Goal: Transaction & Acquisition: Purchase product/service

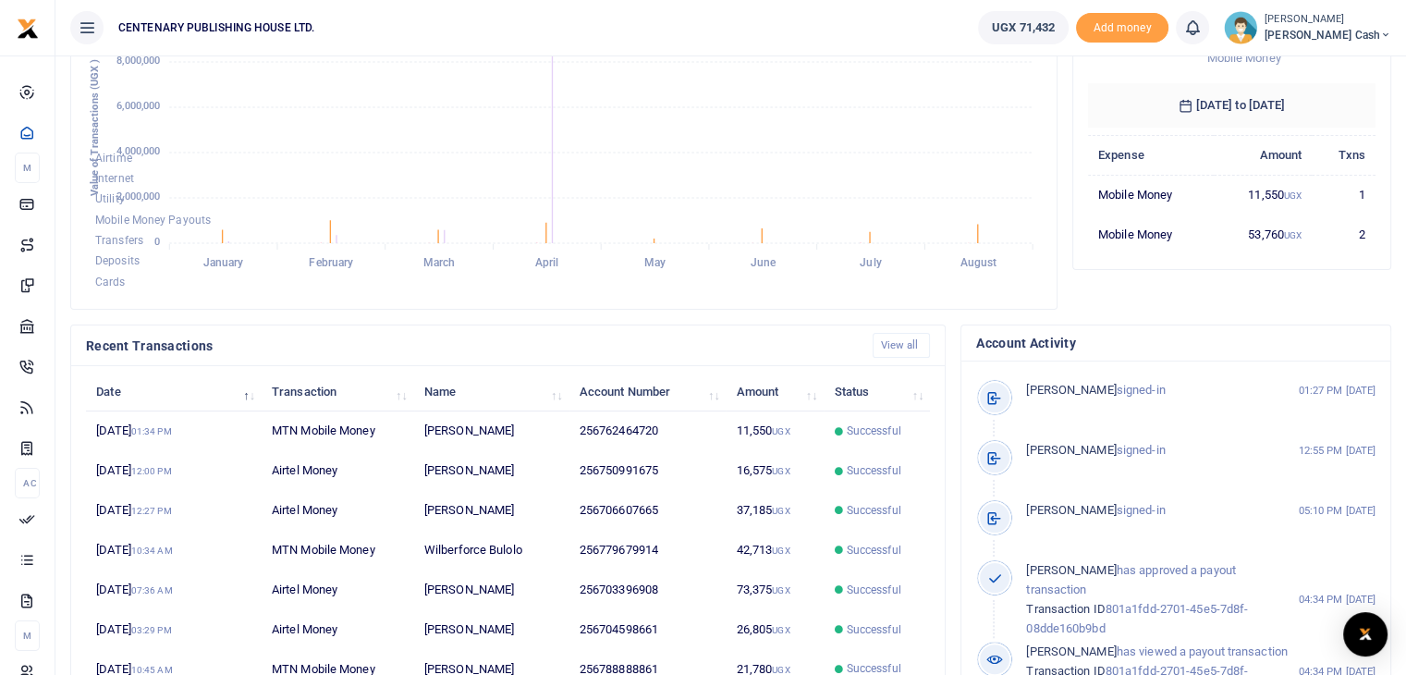
scroll to position [426, 0]
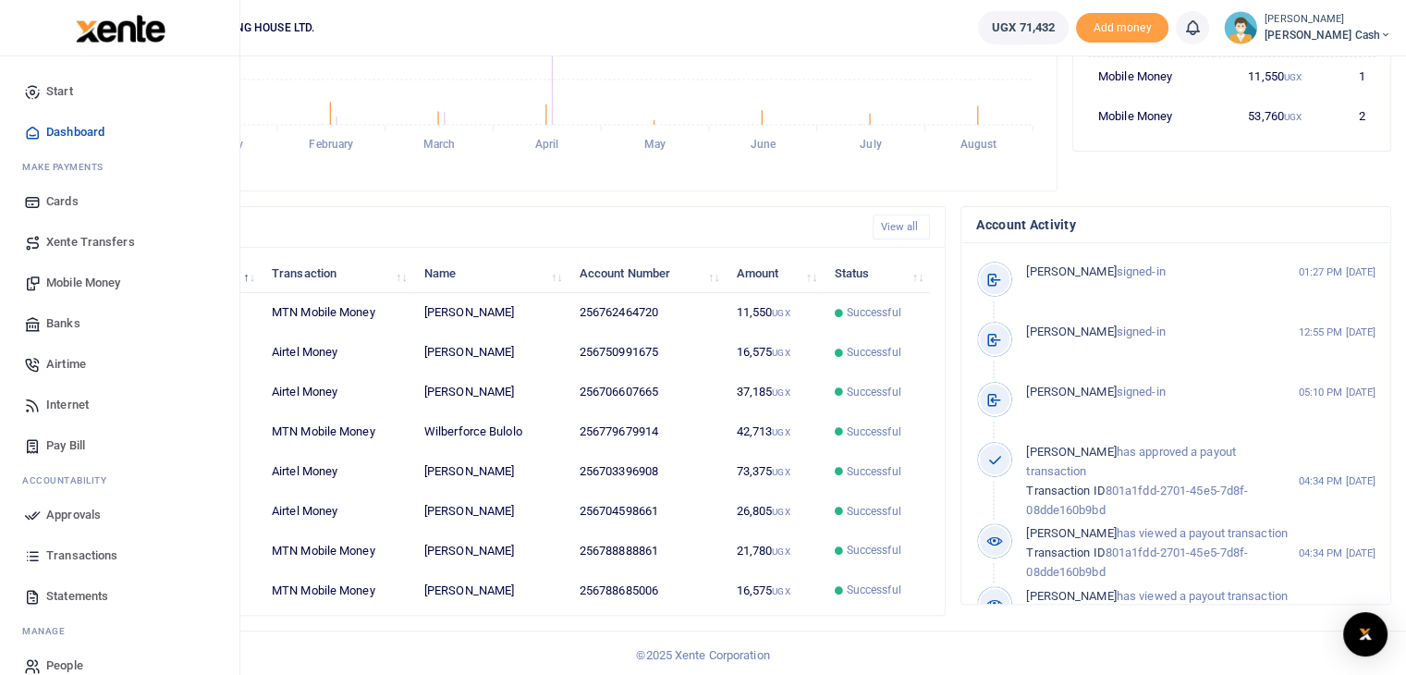
click at [76, 555] on span "Transactions" at bounding box center [81, 555] width 71 height 18
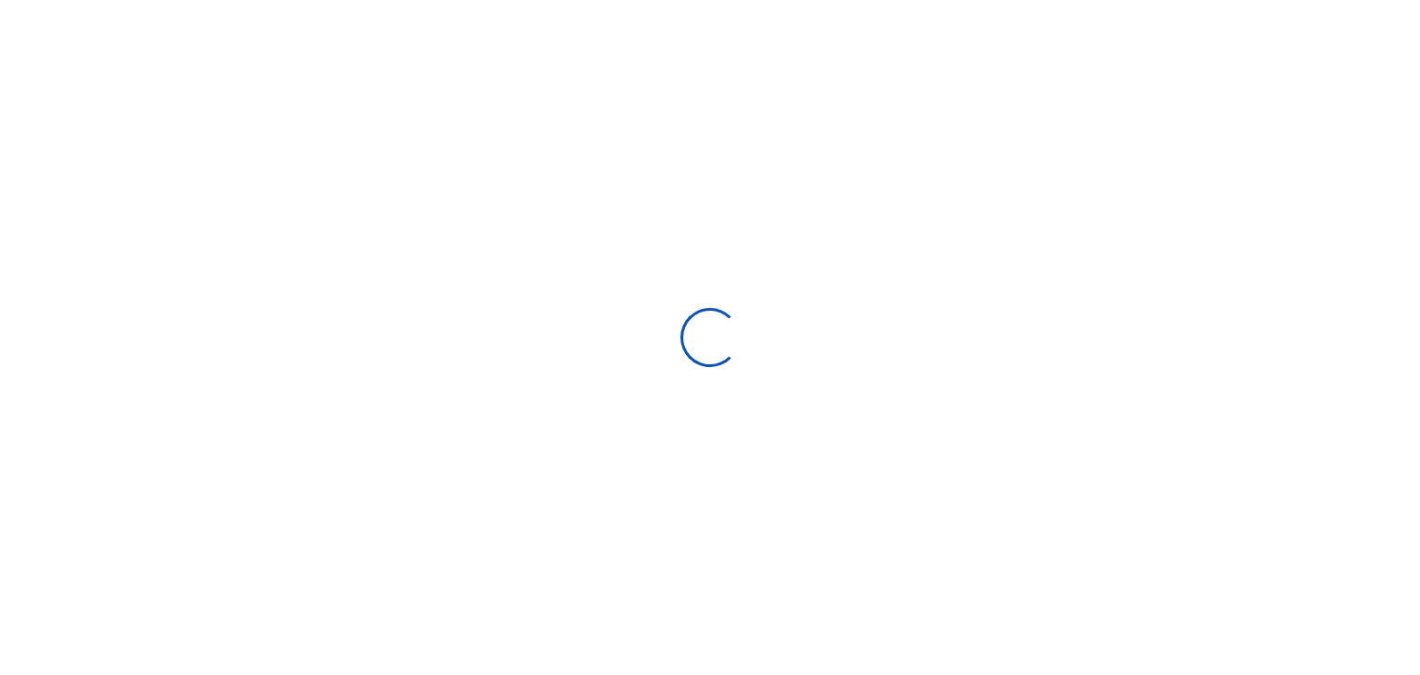
select select
type input "[DATE] - [DATE]"
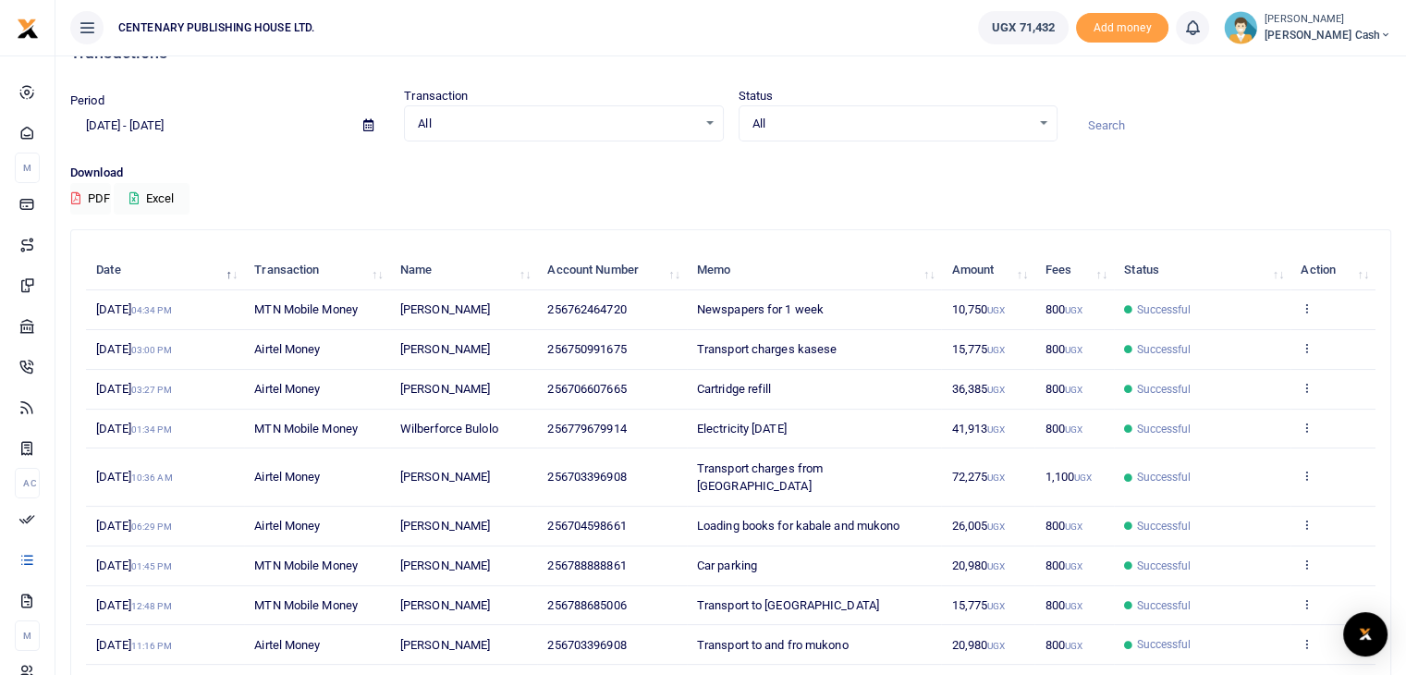
scroll to position [173, 0]
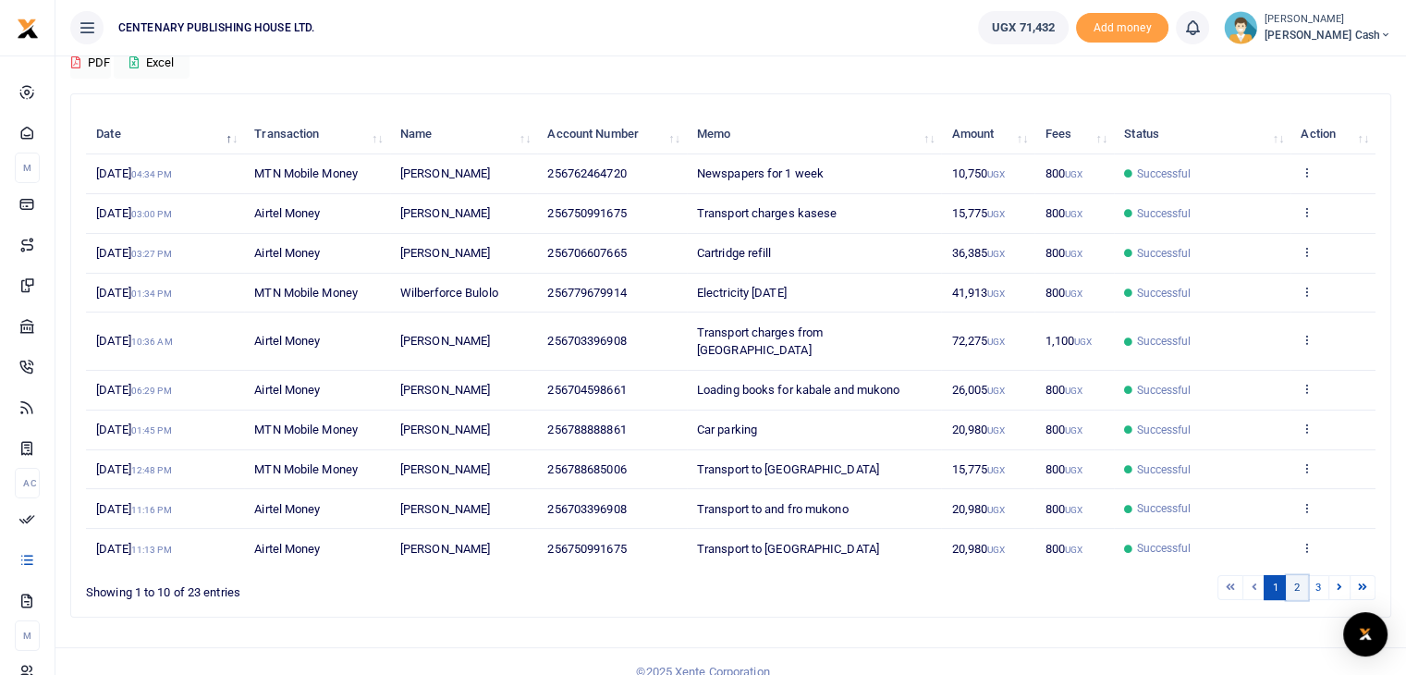
click at [1294, 575] on link "2" at bounding box center [1297, 587] width 22 height 25
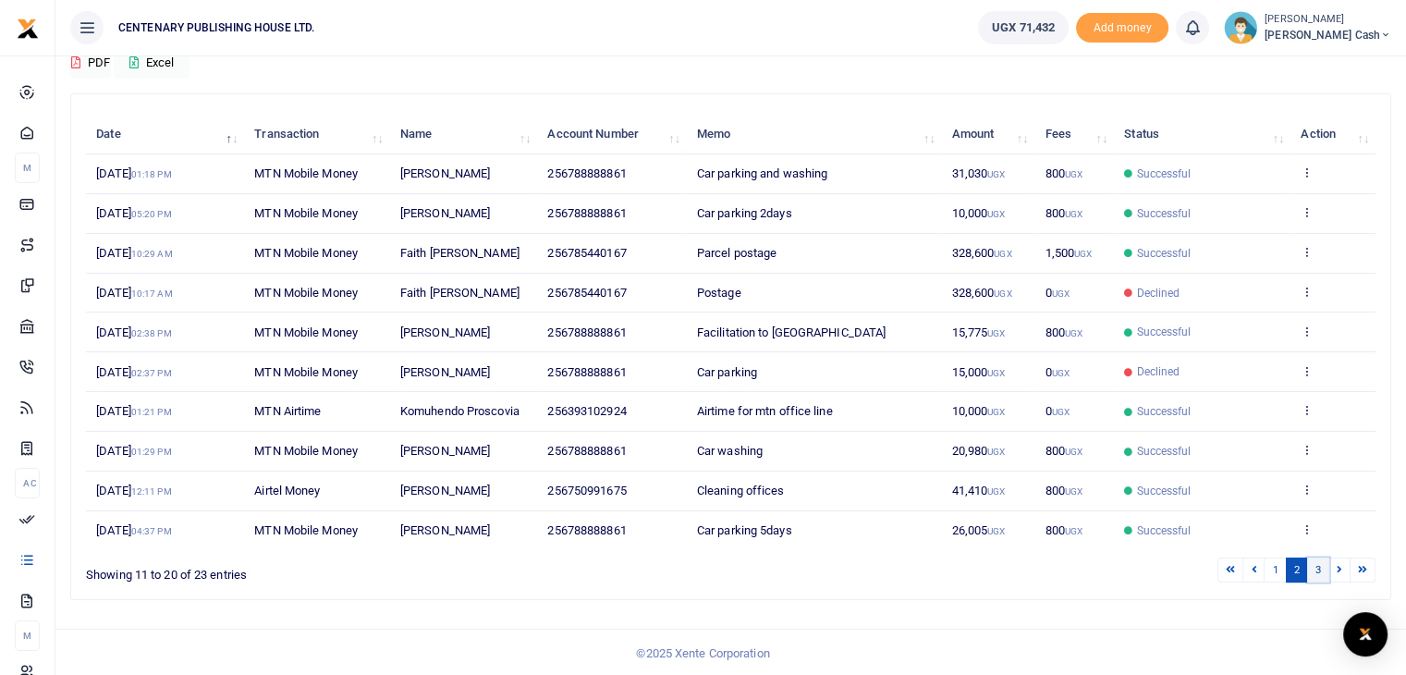
click at [1316, 568] on link "3" at bounding box center [1318, 569] width 22 height 25
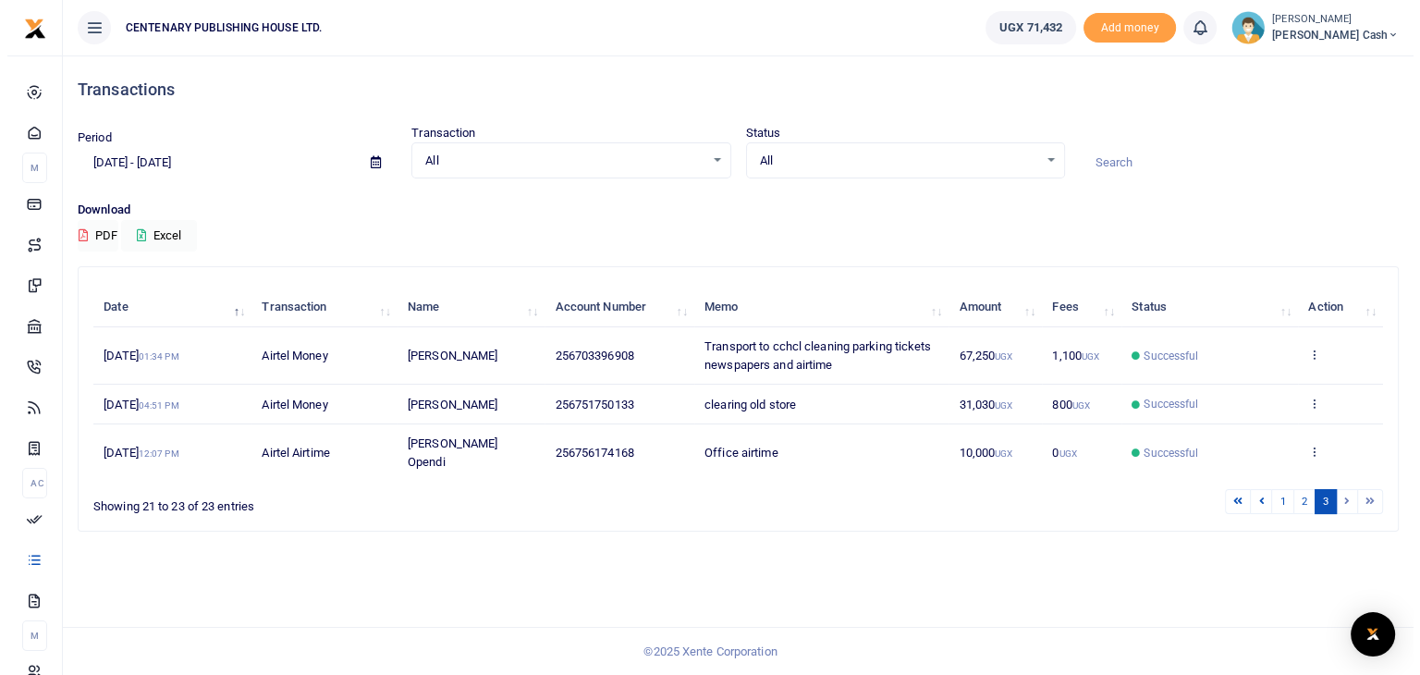
scroll to position [0, 0]
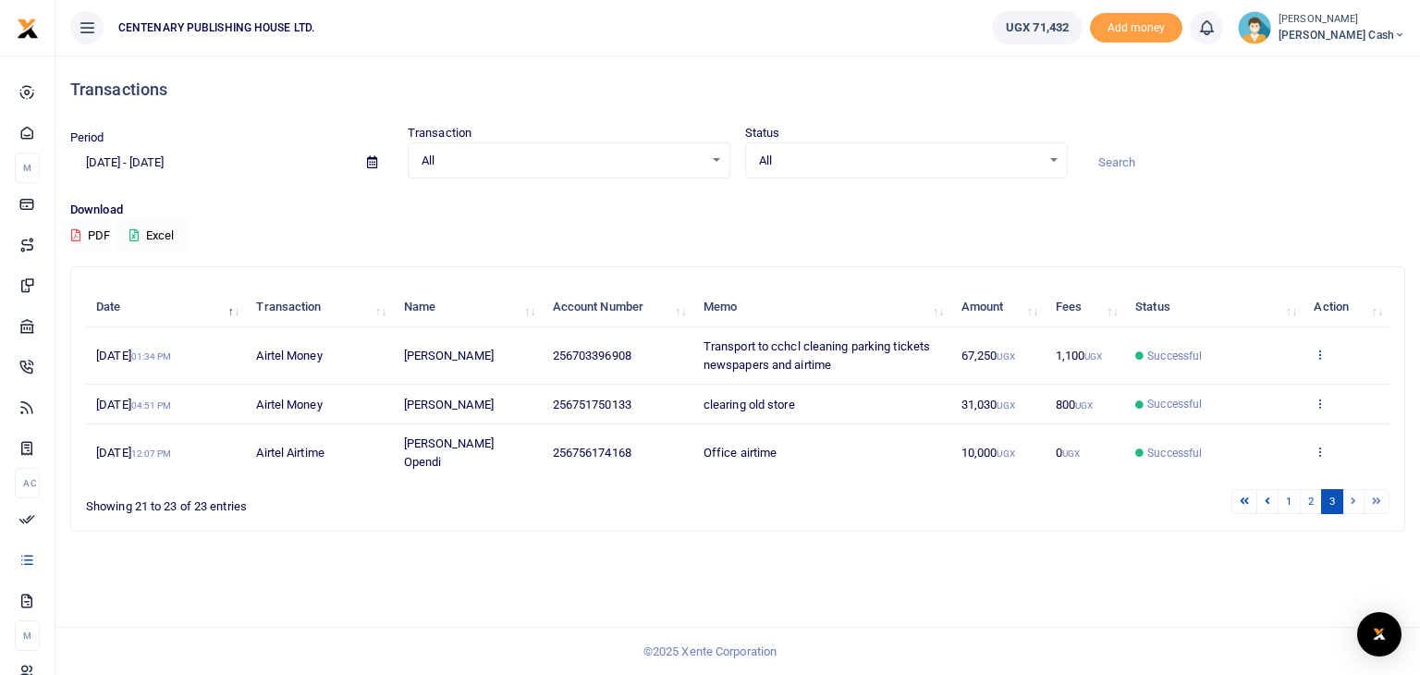
click at [1319, 354] on icon at bounding box center [1319, 354] width 12 height 13
click at [1226, 381] on link "View details" at bounding box center [1252, 385] width 146 height 26
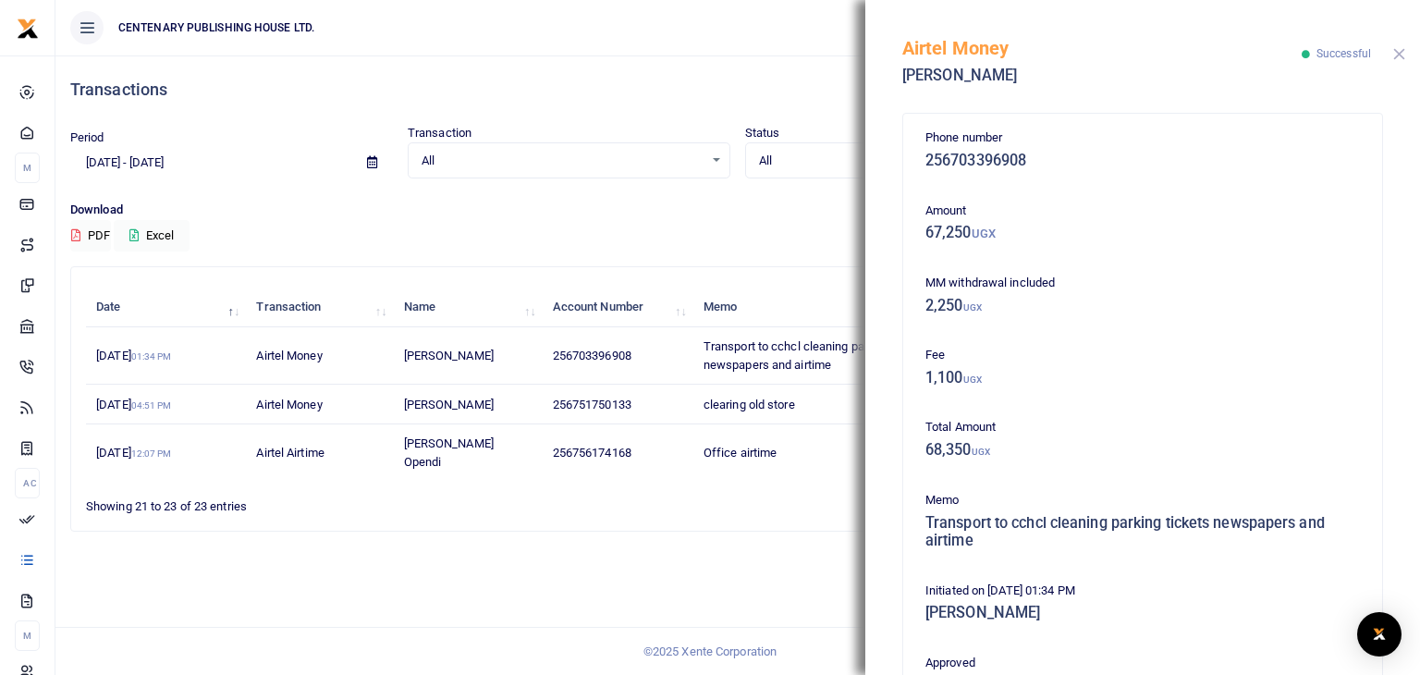
click at [1394, 59] on button "Close" at bounding box center [1399, 54] width 12 height 12
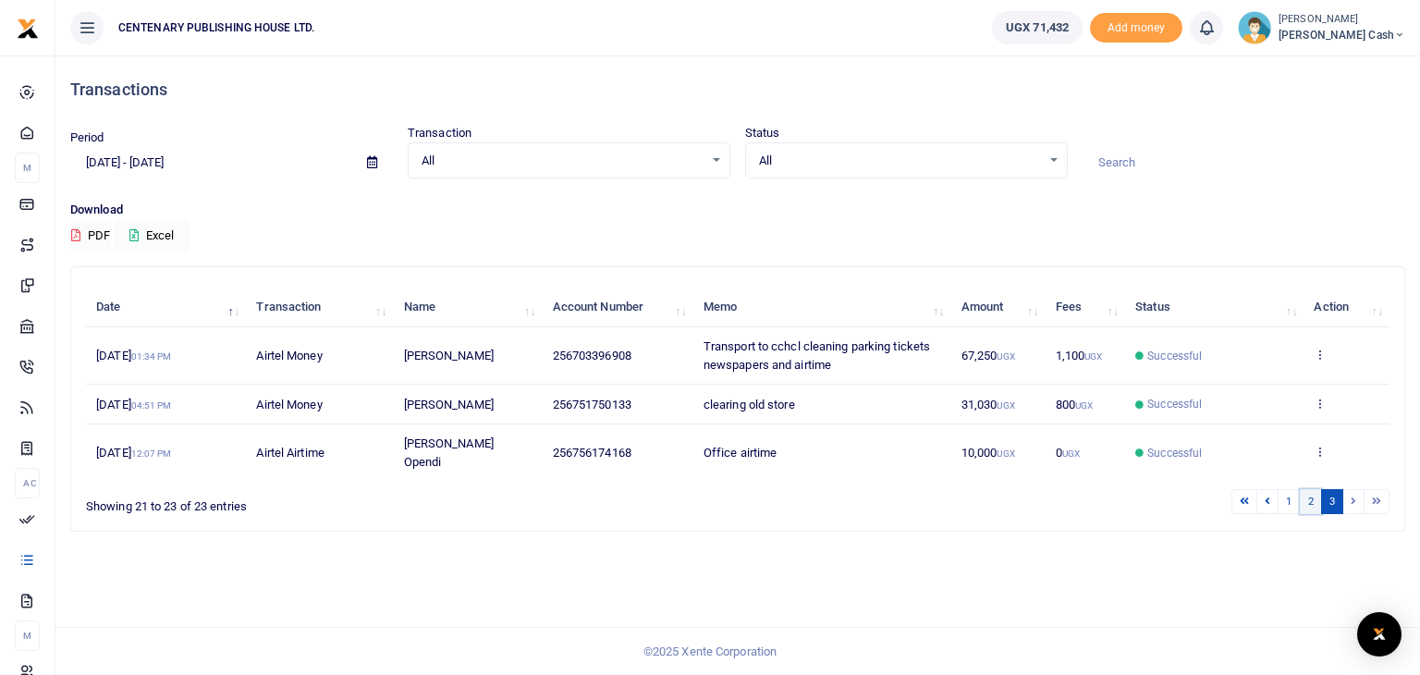
click at [1309, 489] on link "2" at bounding box center [1311, 501] width 22 height 25
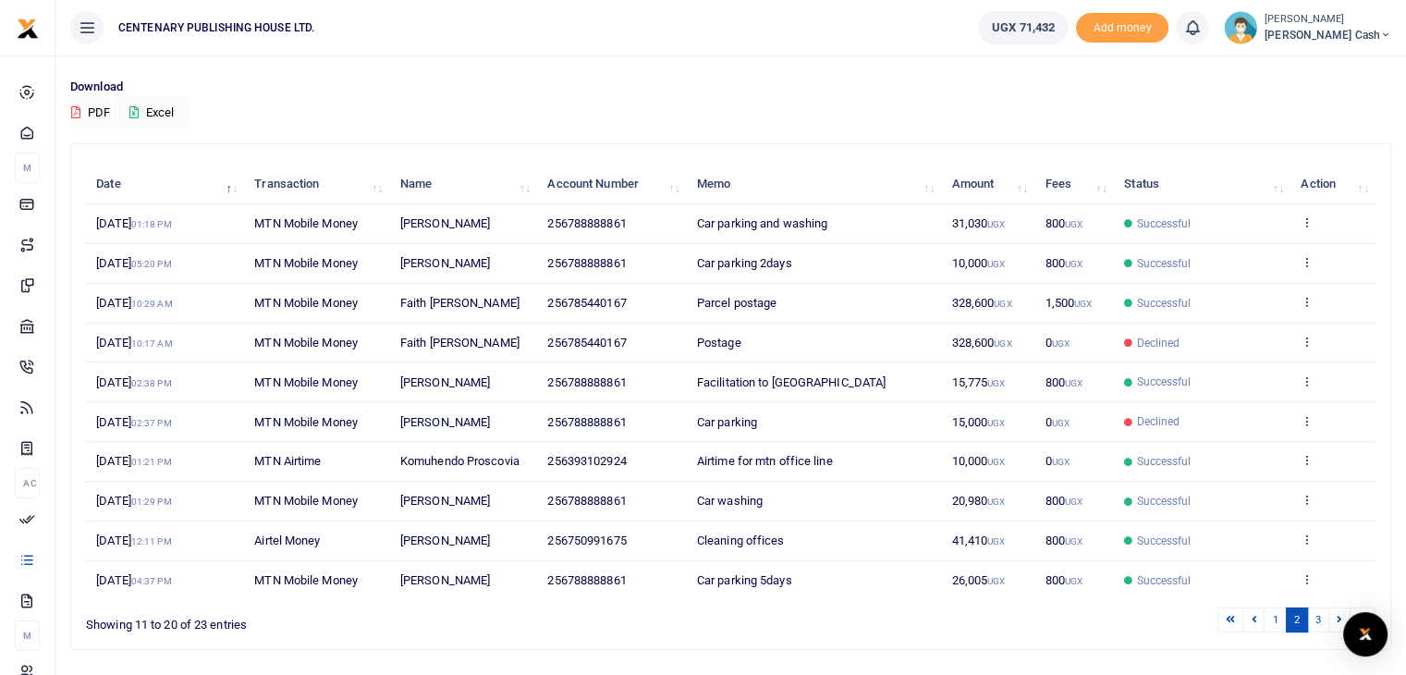
scroll to position [173, 0]
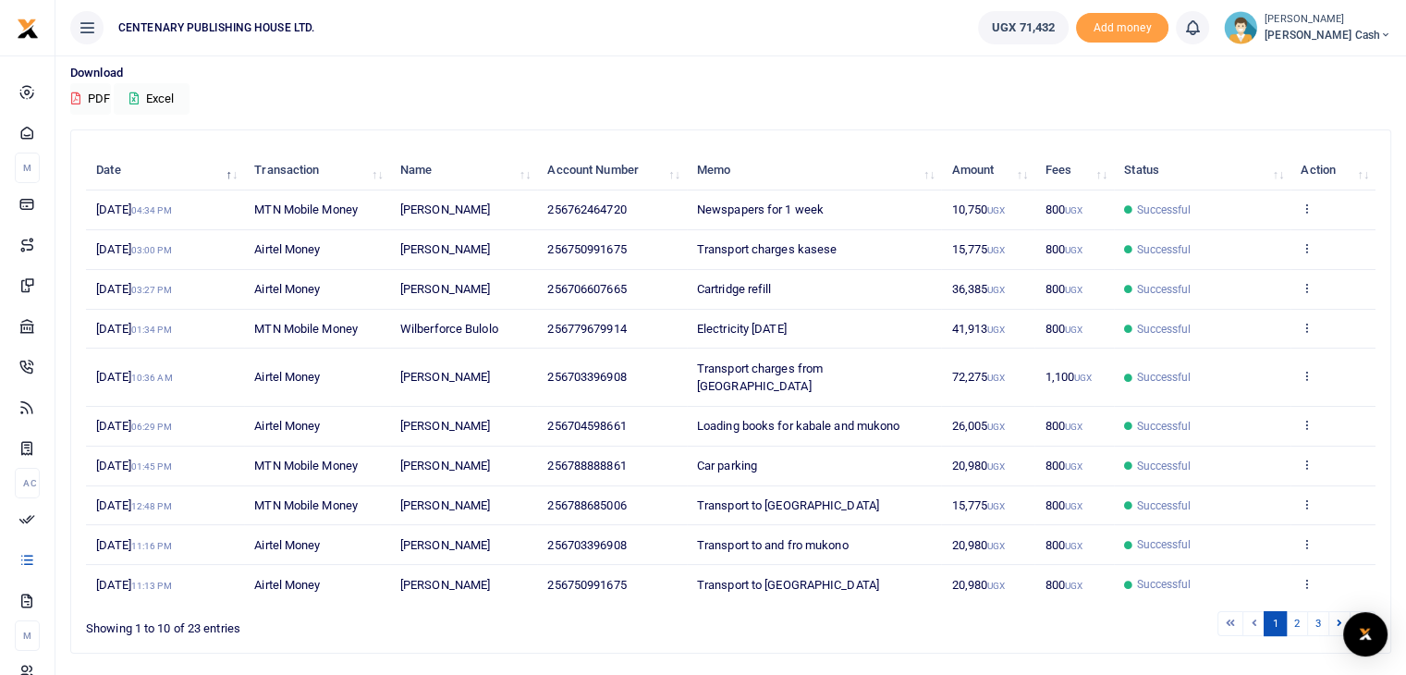
scroll to position [148, 0]
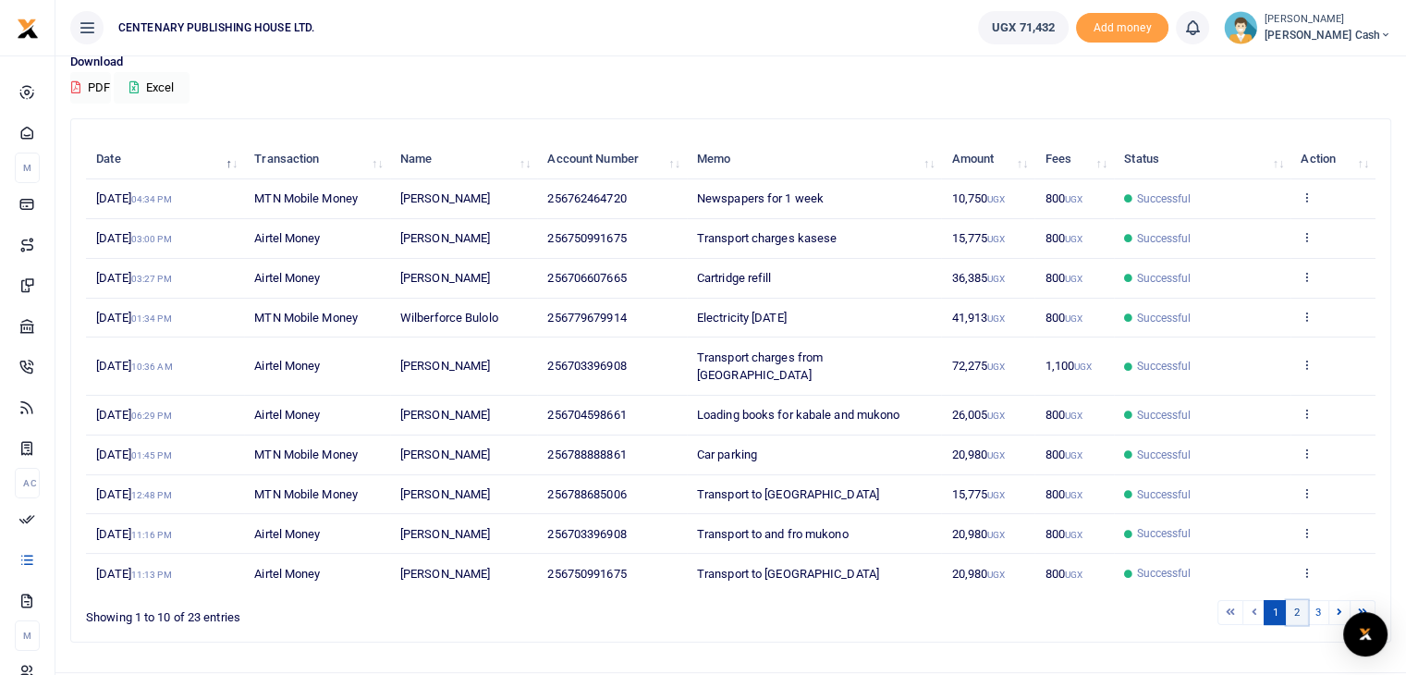
click at [1299, 600] on link "2" at bounding box center [1297, 612] width 22 height 25
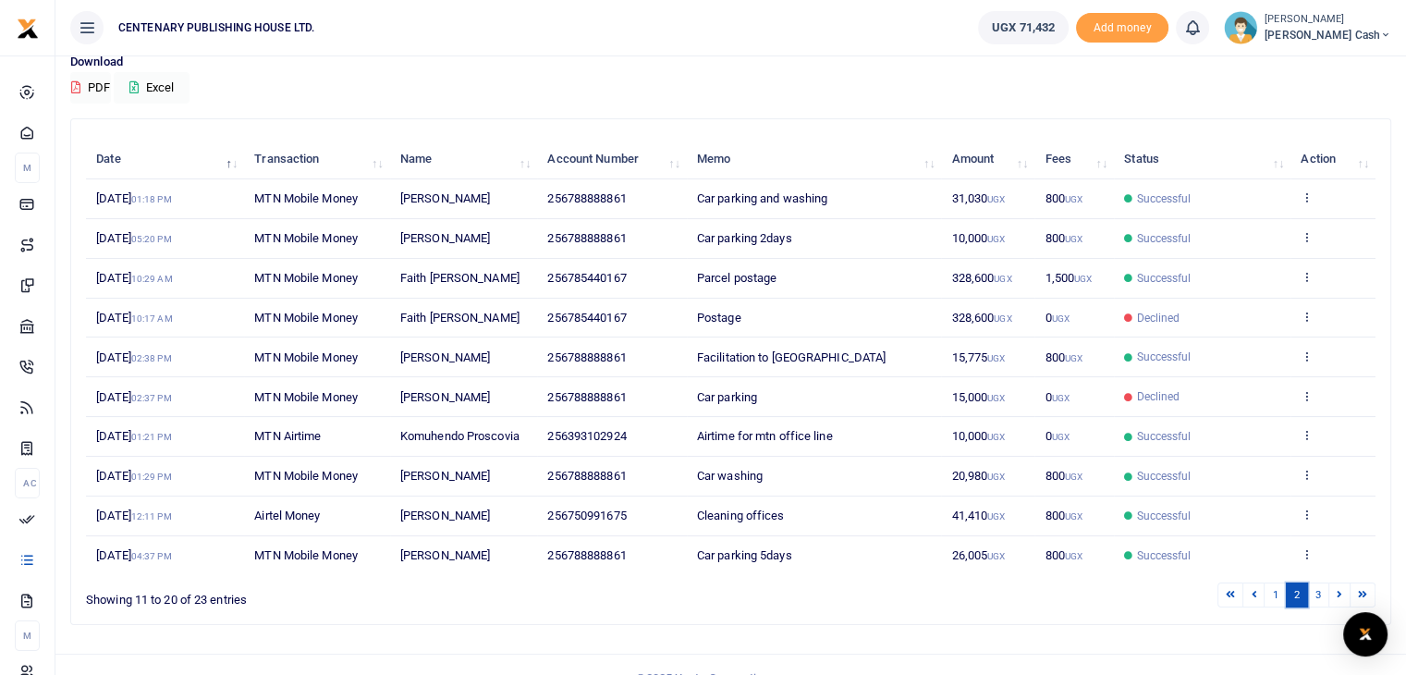
scroll to position [0, 0]
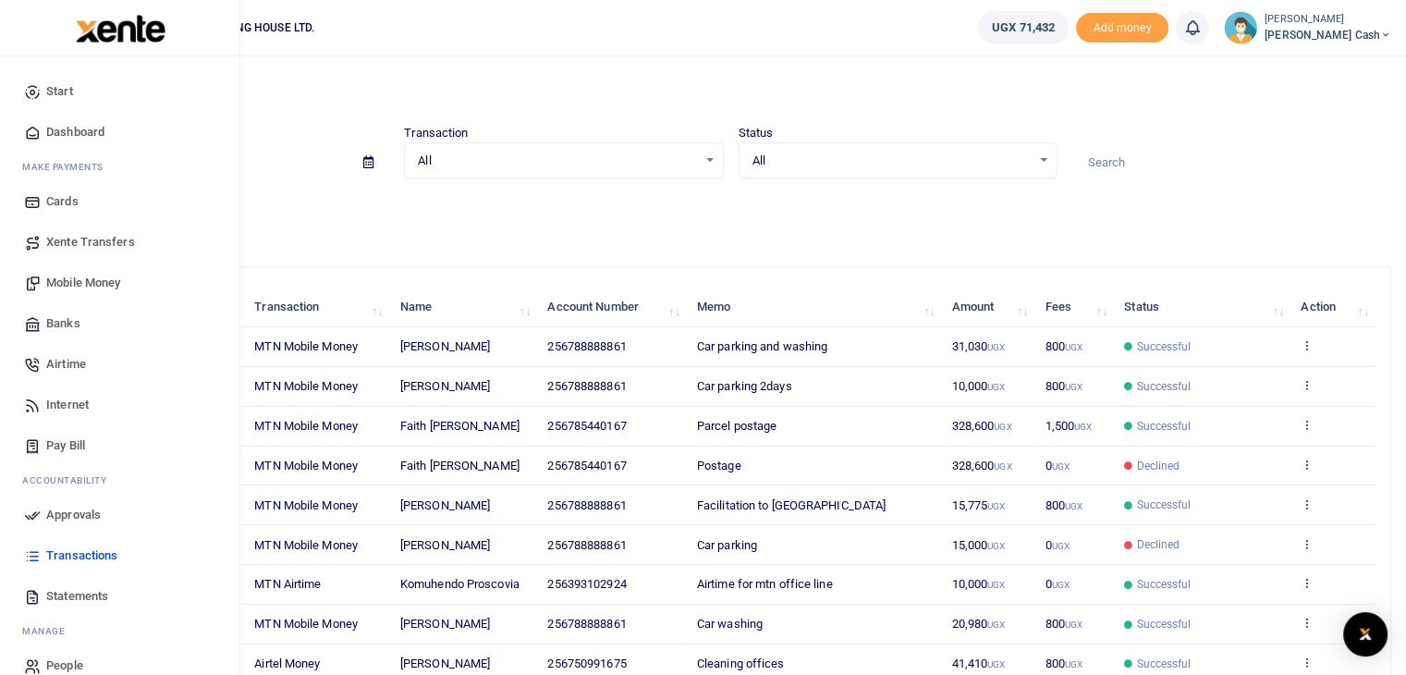
click at [59, 133] on span "Dashboard" at bounding box center [75, 132] width 58 height 18
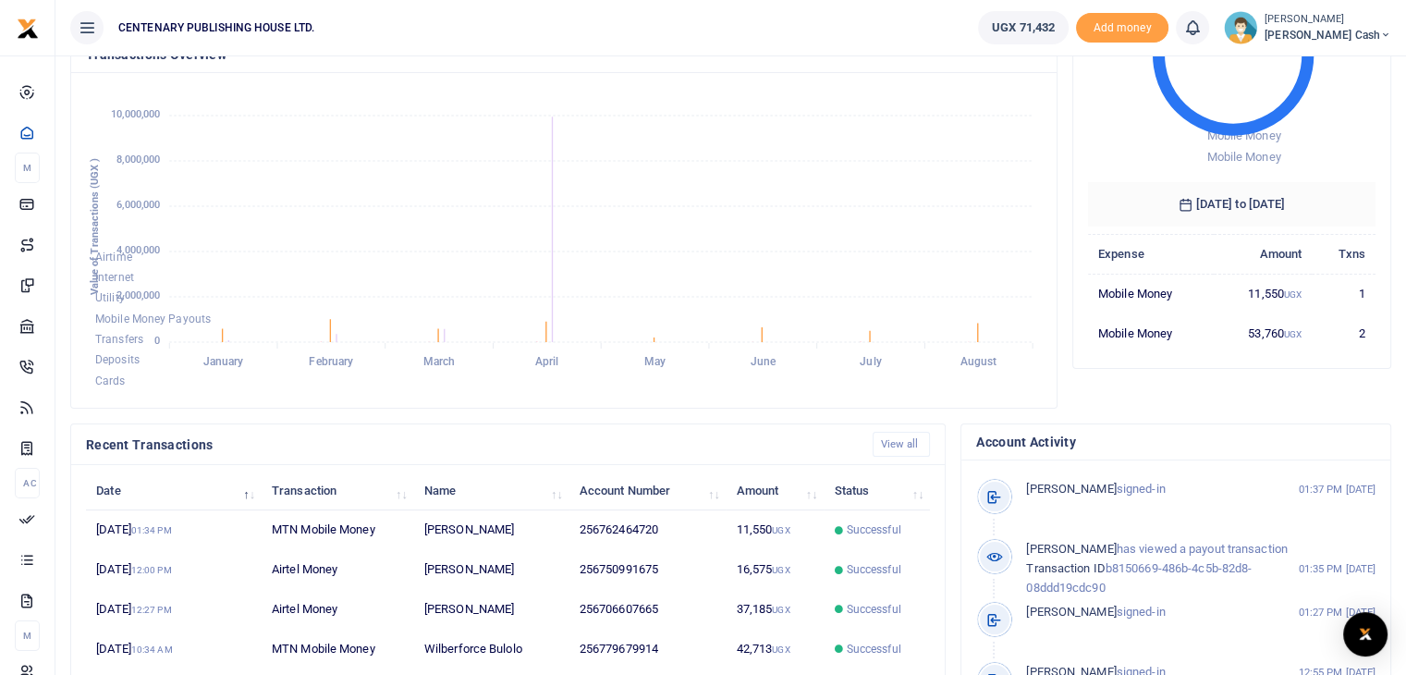
scroll to position [345, 0]
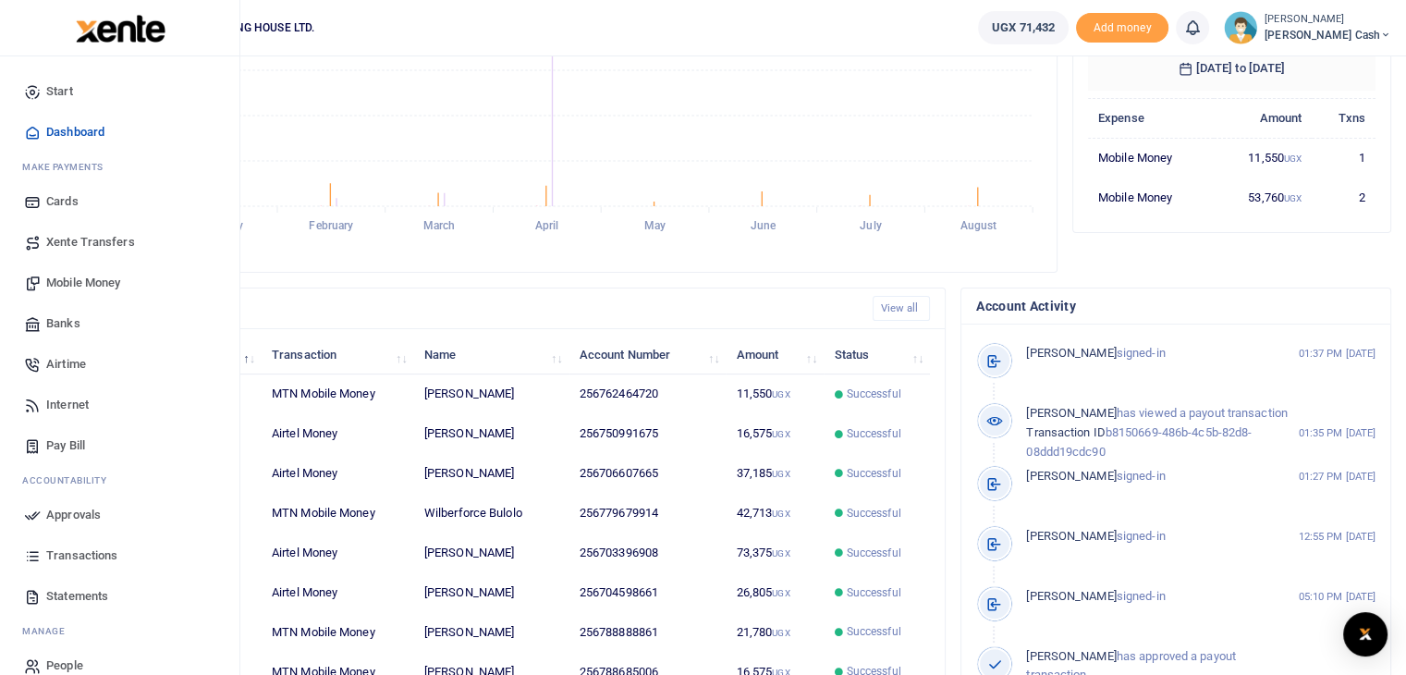
click at [92, 284] on span "Mobile Money" at bounding box center [83, 283] width 74 height 18
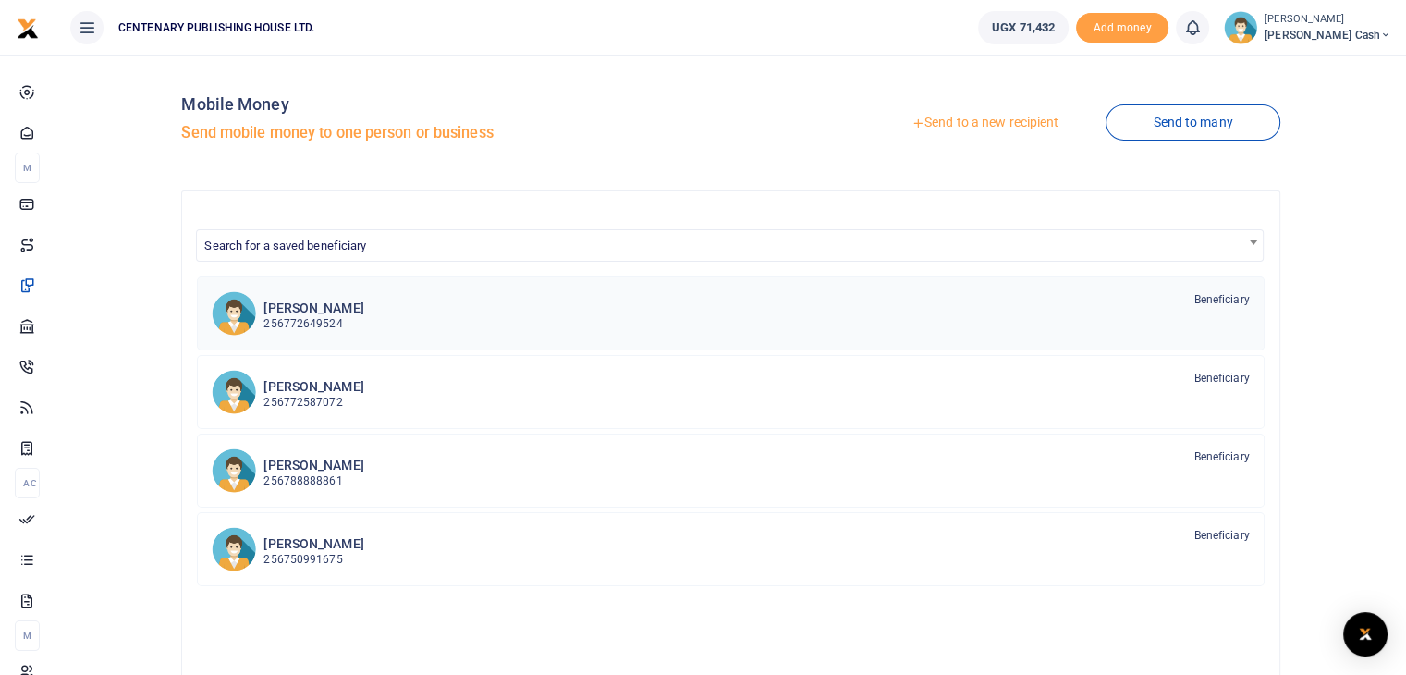
click at [276, 323] on p "256772649524" at bounding box center [313, 324] width 100 height 18
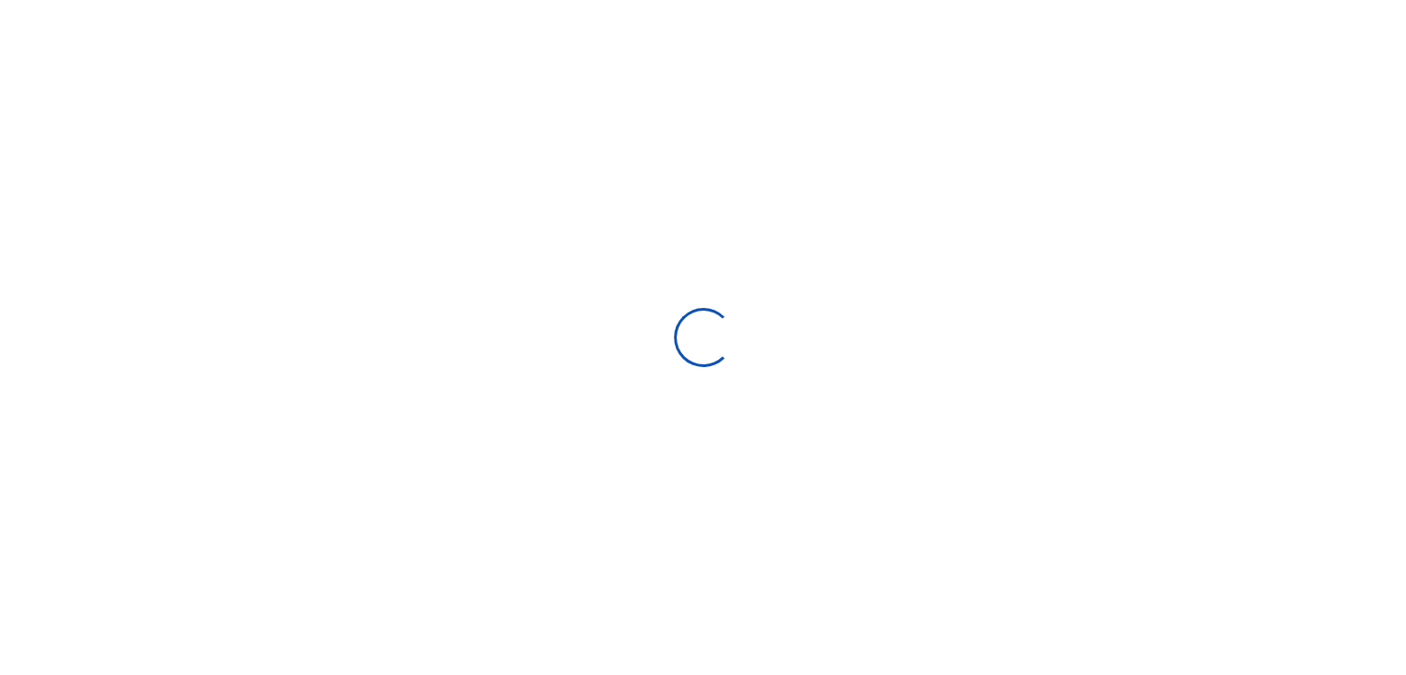
select select "Loading bundles"
select select
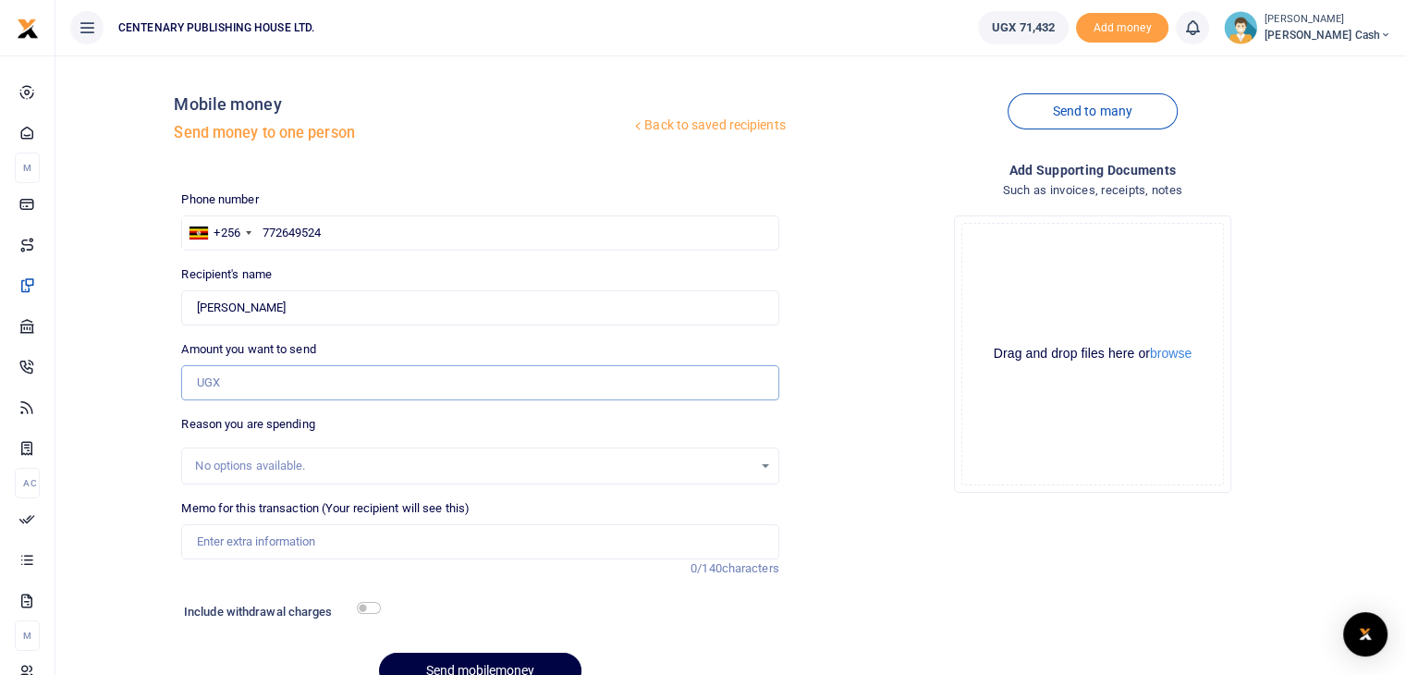
click at [292, 384] on input "Amount you want to send" at bounding box center [479, 382] width 597 height 35
type input "8,000"
click at [215, 539] on input "Memo for this transaction (Your recipient will see this)" at bounding box center [479, 541] width 597 height 35
type input "Transport to taxi park entebbe"
click at [365, 604] on input "checkbox" at bounding box center [369, 608] width 24 height 12
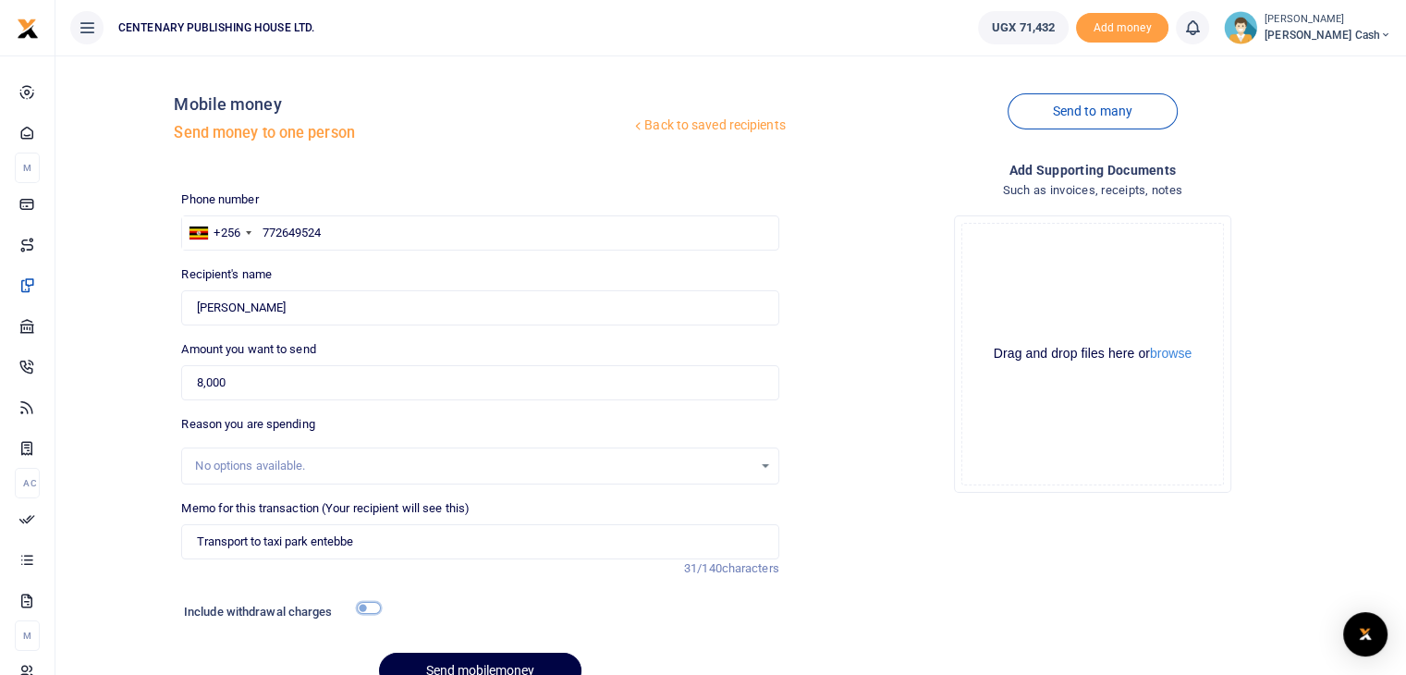
checkbox input "true"
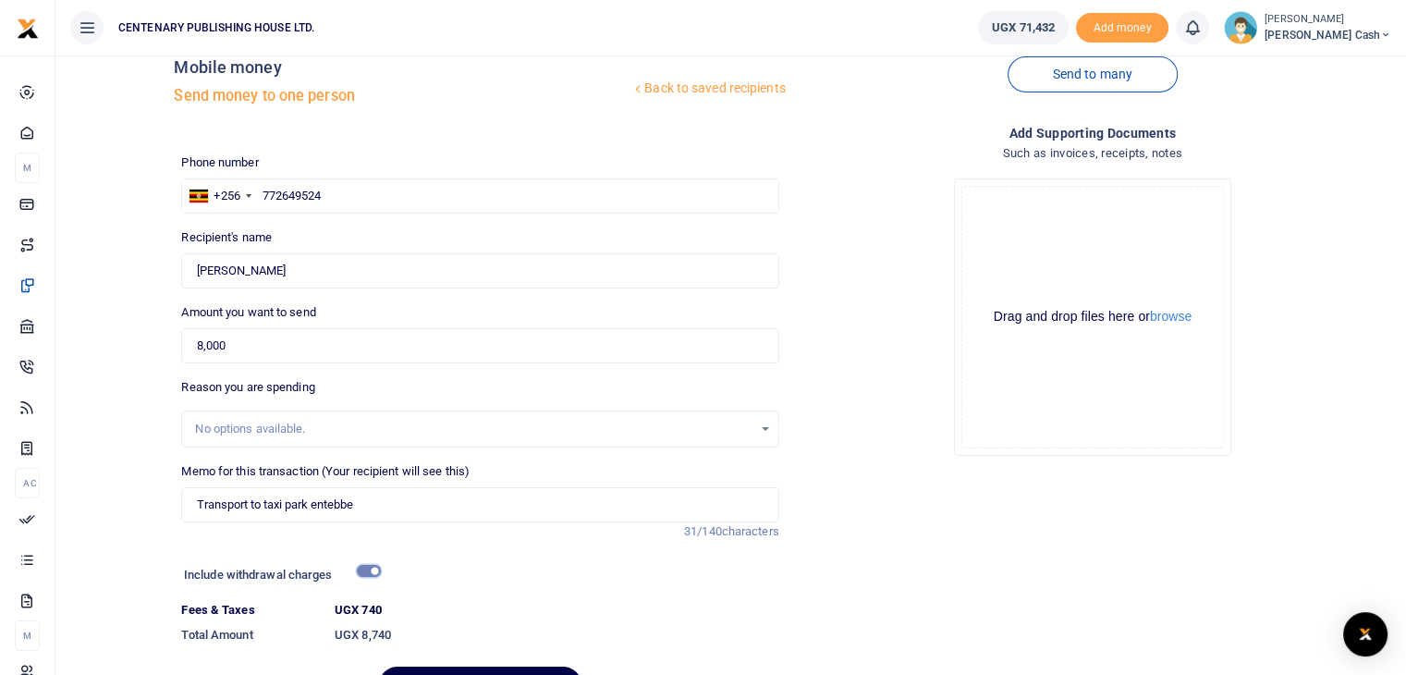
scroll to position [141, 0]
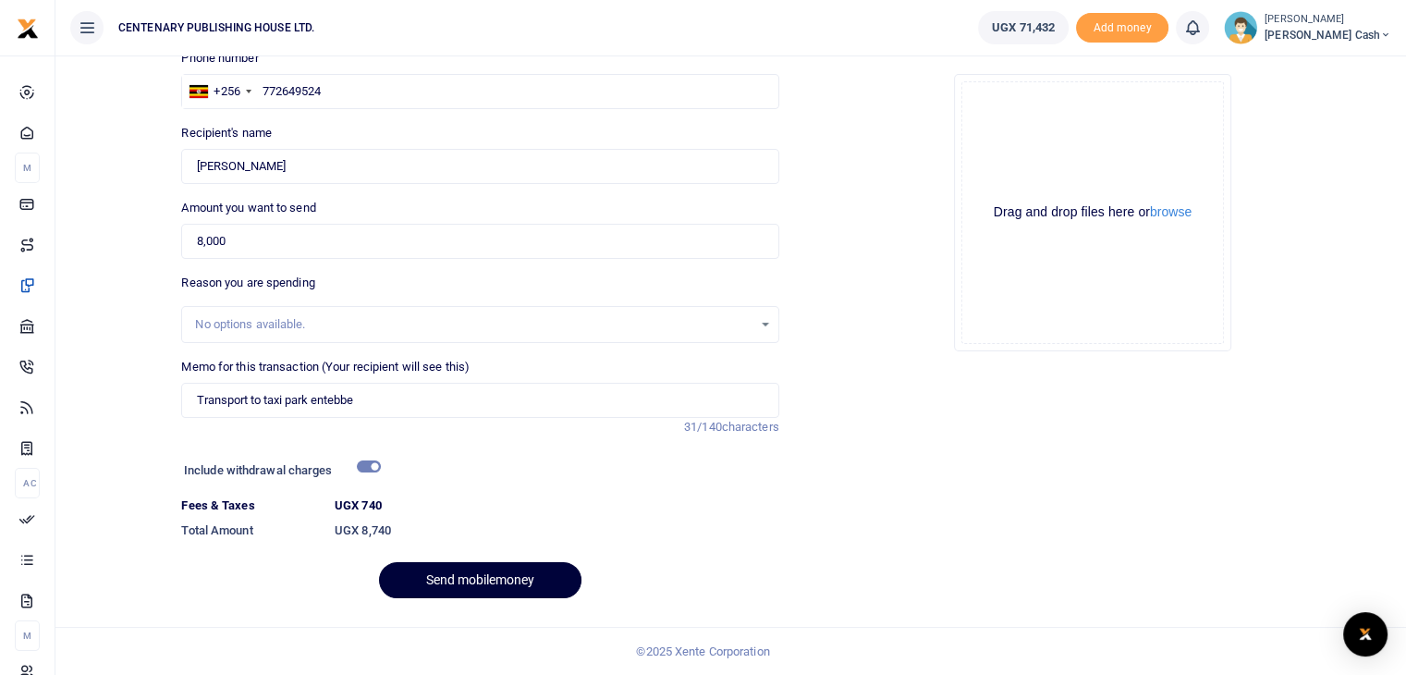
click at [509, 588] on button "Send mobilemoney" at bounding box center [480, 580] width 202 height 36
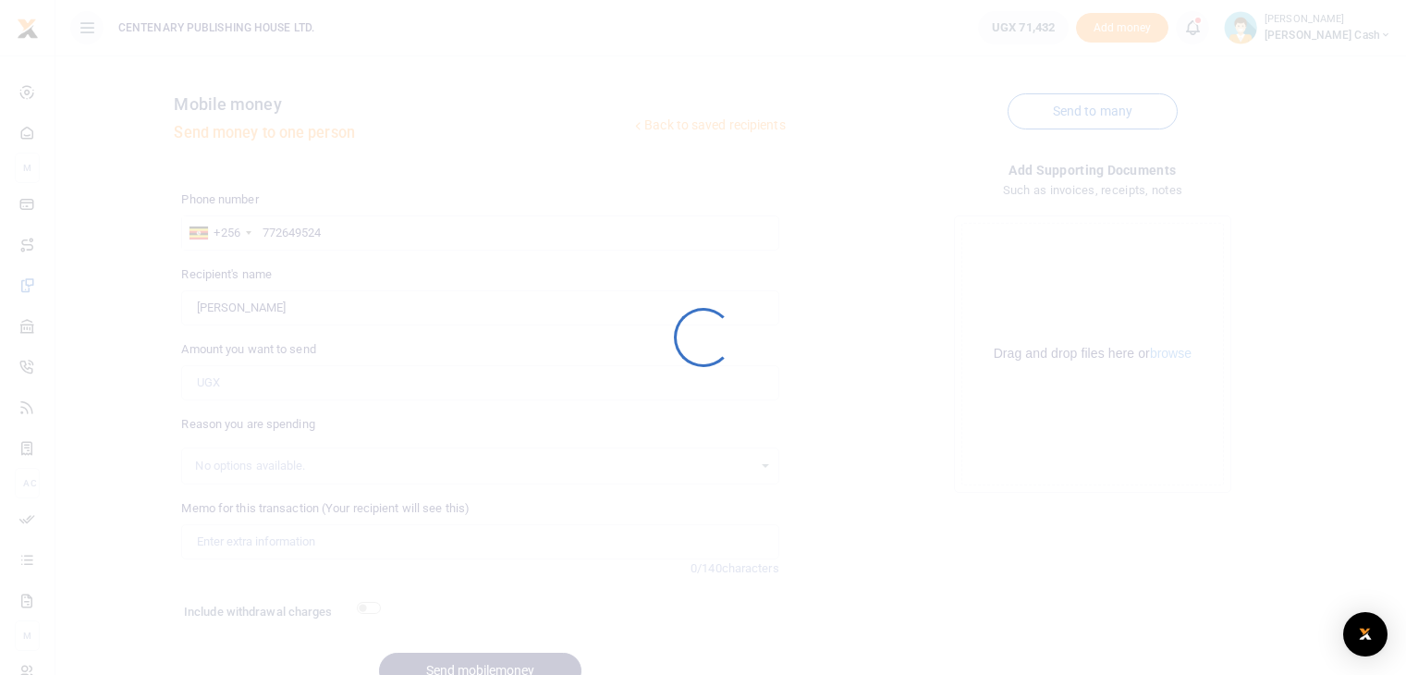
scroll to position [91, 0]
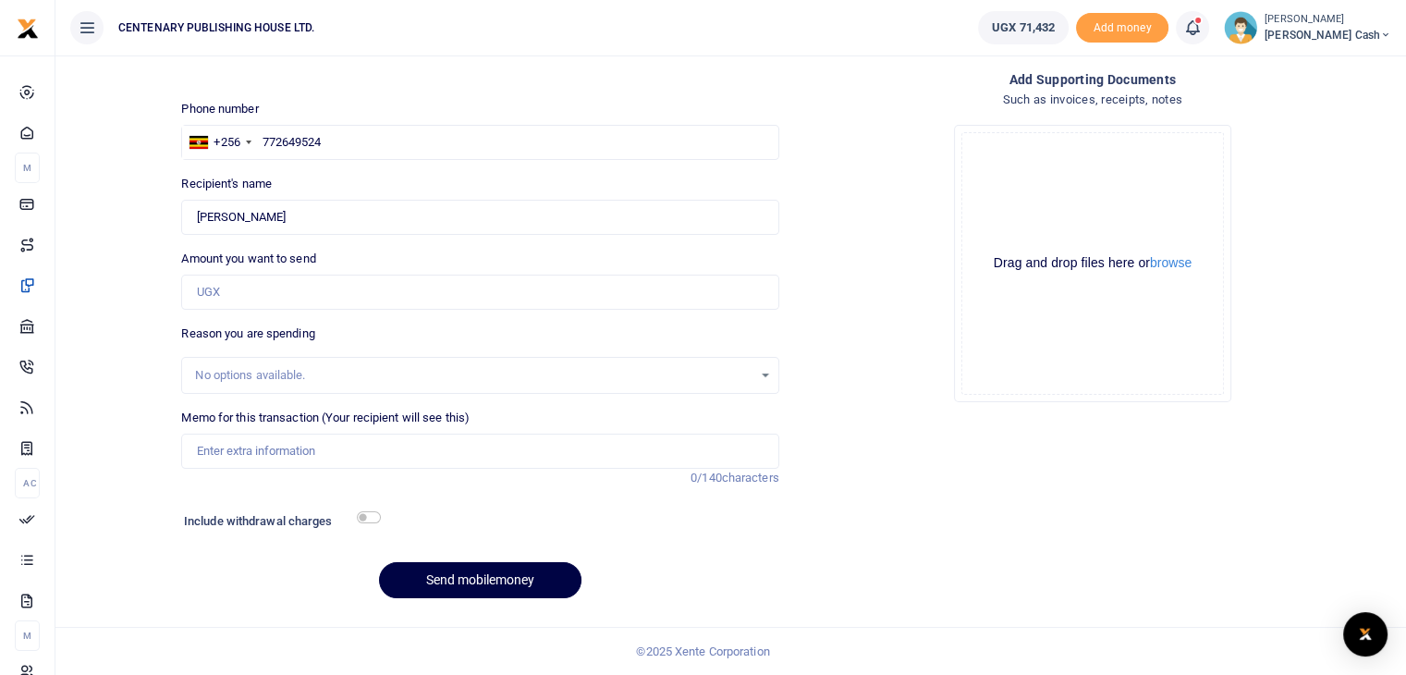
click at [1202, 23] on icon at bounding box center [1192, 28] width 18 height 20
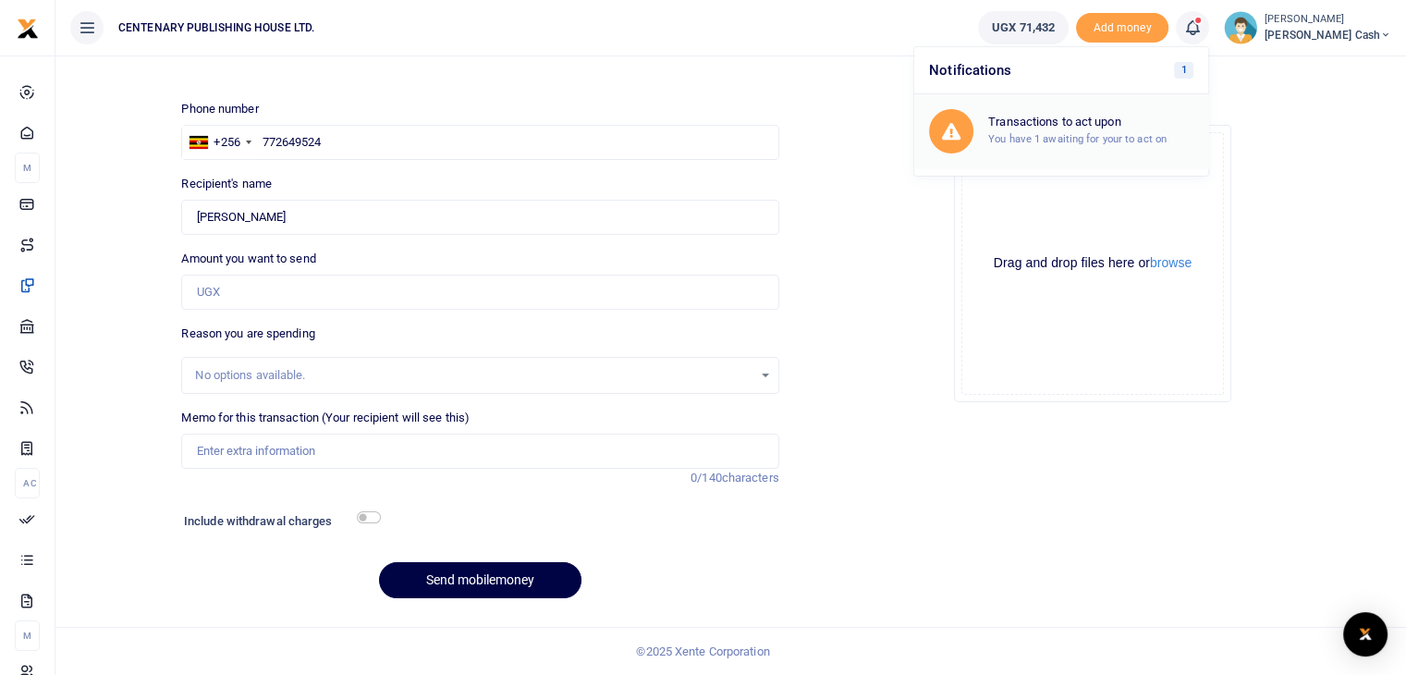
click at [1128, 122] on h6 "Transactions to act upon" at bounding box center [1090, 122] width 205 height 15
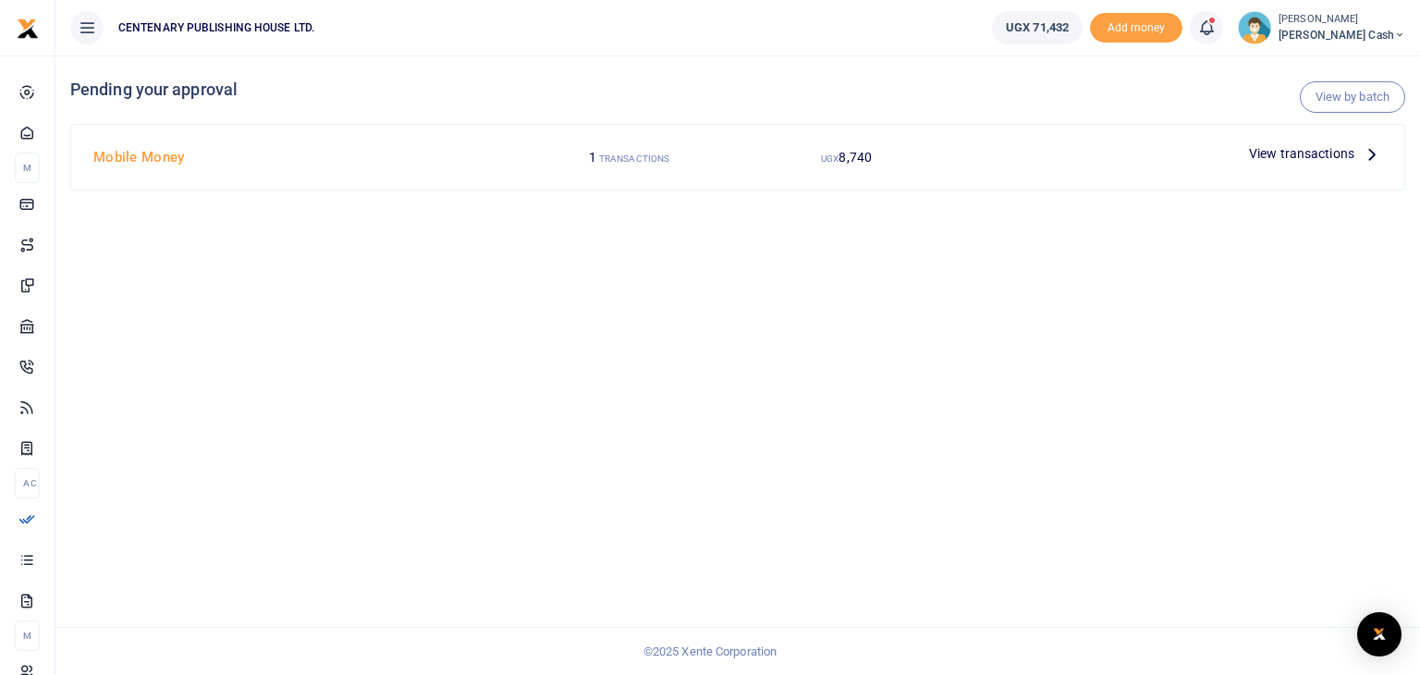
click at [1345, 153] on span "View transactions" at bounding box center [1301, 153] width 105 height 20
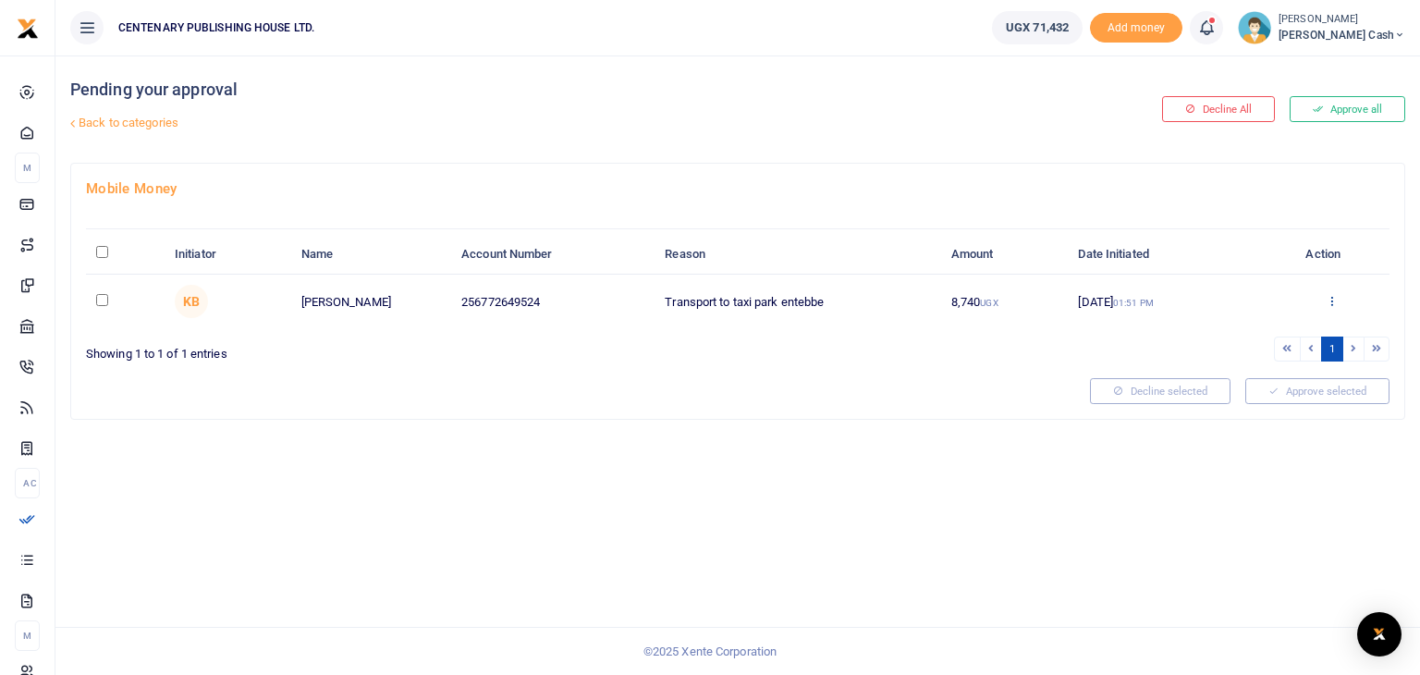
click at [1334, 301] on icon at bounding box center [1331, 300] width 12 height 13
click at [1288, 333] on link "Approve" at bounding box center [1263, 331] width 146 height 26
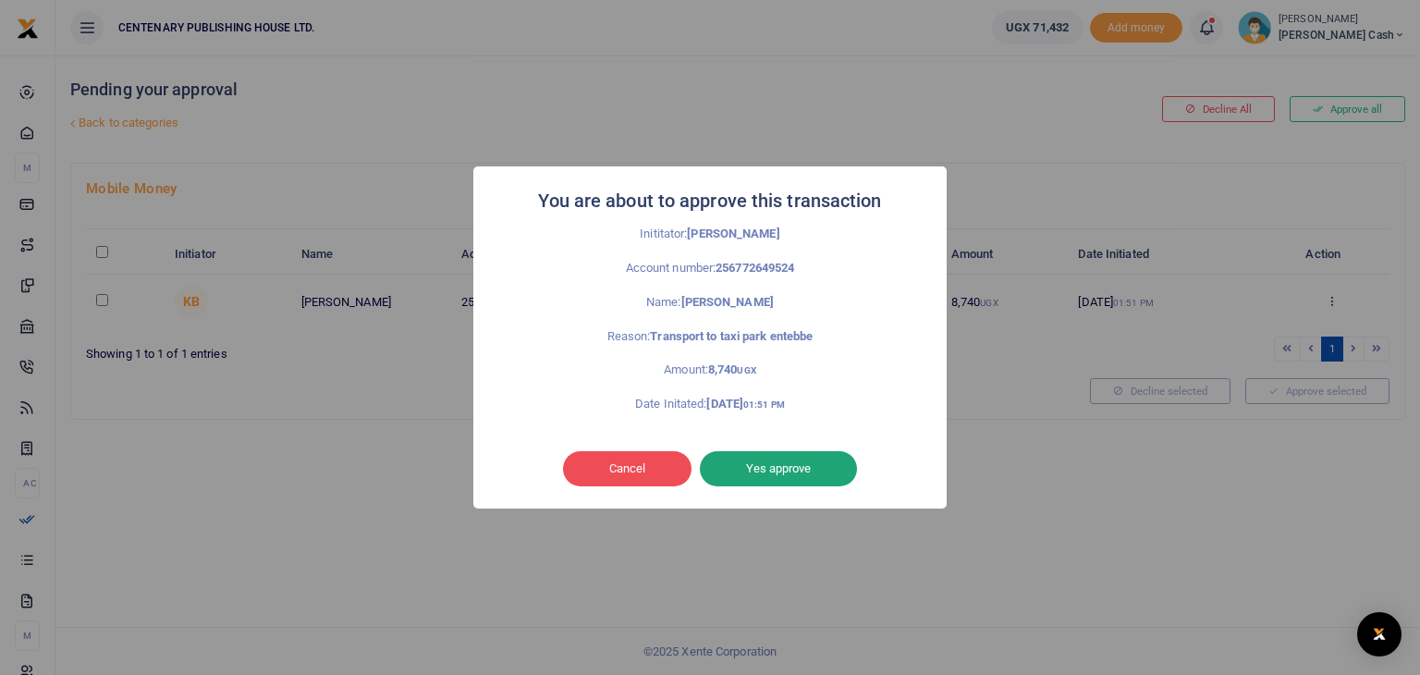
click at [801, 464] on button "Yes approve" at bounding box center [778, 468] width 157 height 35
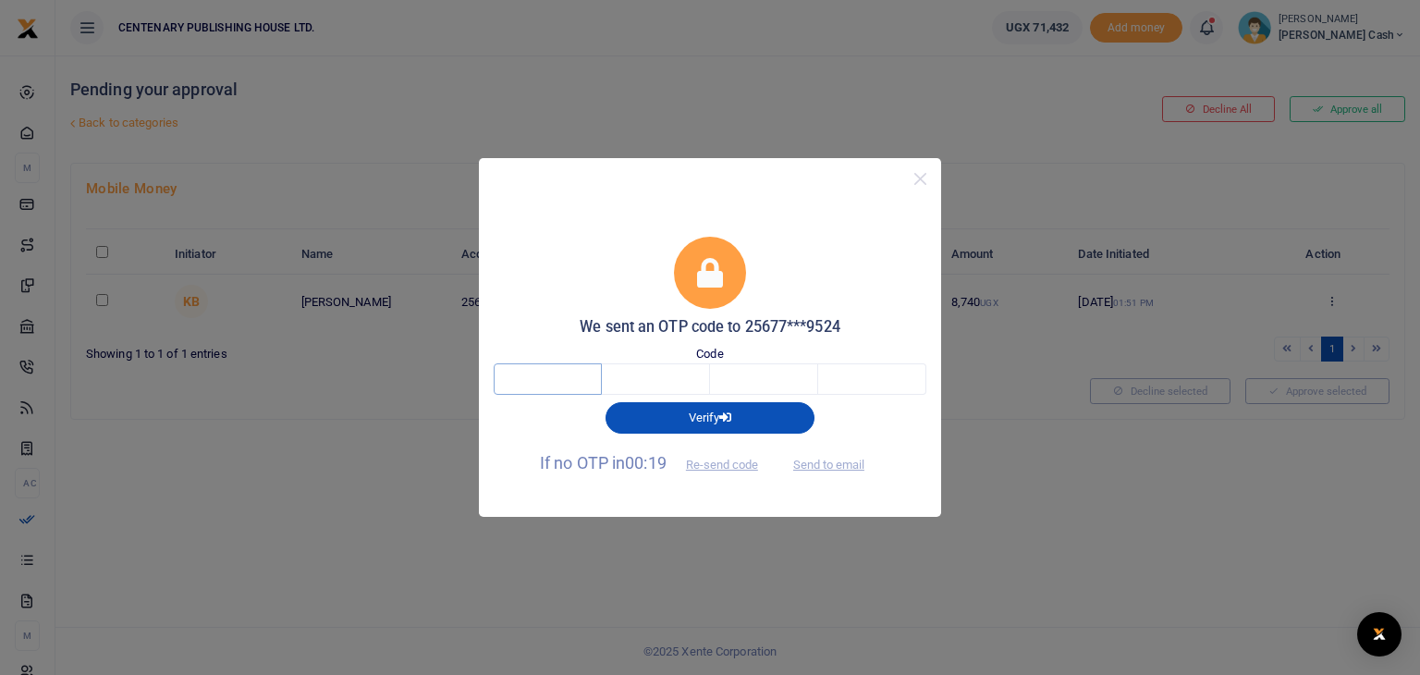
click at [584, 388] on input "text" at bounding box center [548, 378] width 108 height 31
type input "8"
type input "5"
type input "9"
type input "6"
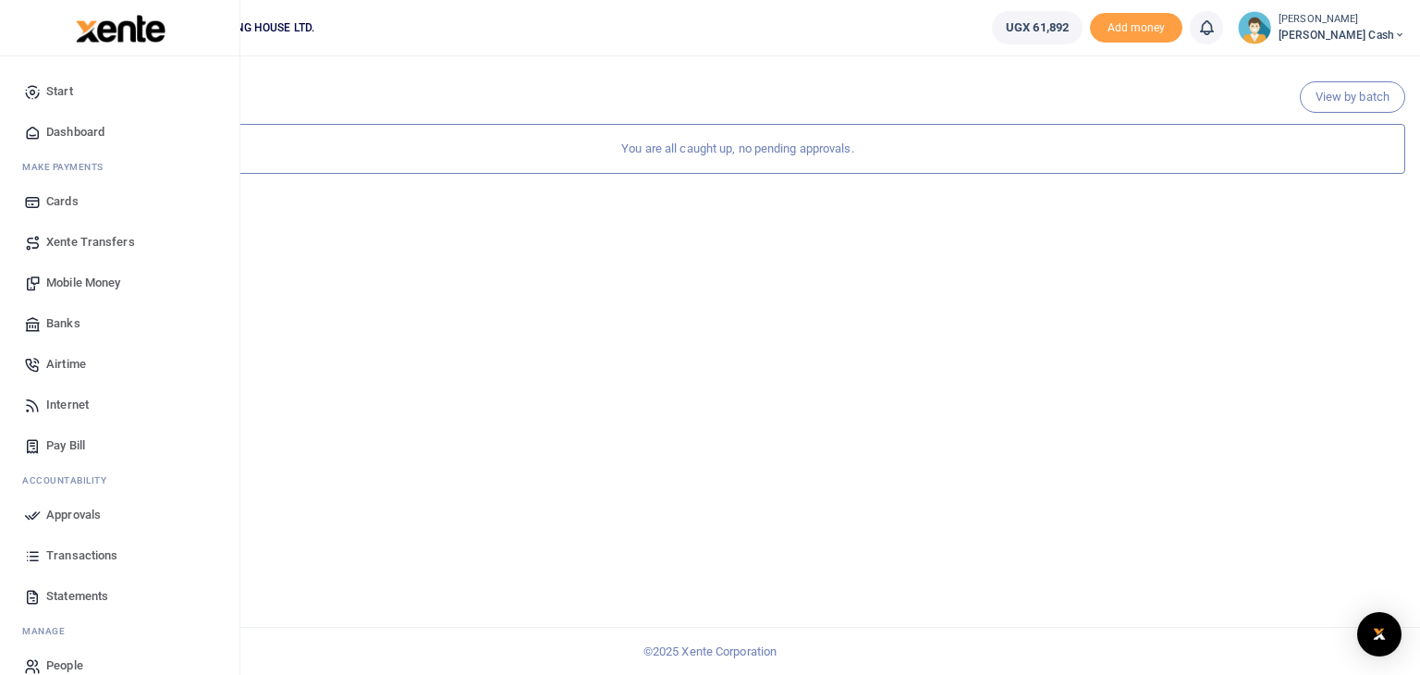
click at [94, 133] on span "Dashboard" at bounding box center [75, 132] width 58 height 18
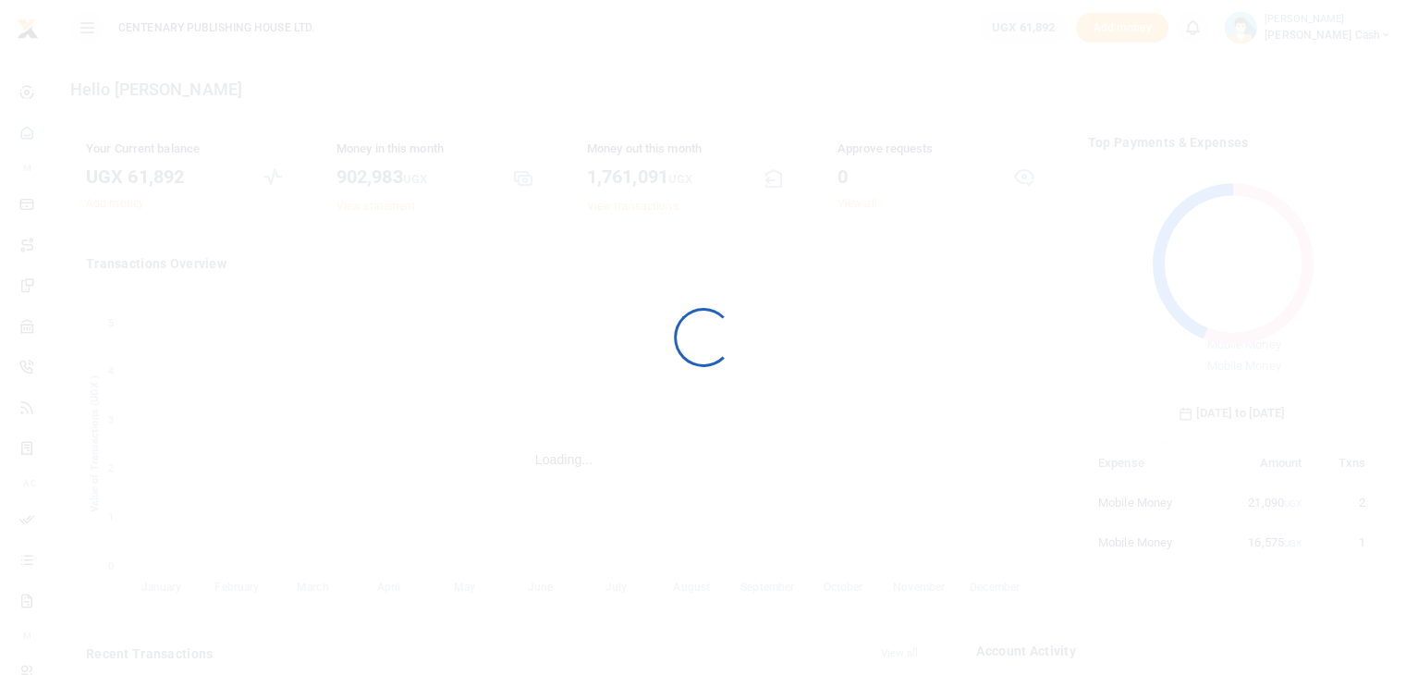
scroll to position [245, 274]
